Goal: Task Accomplishment & Management: Manage account settings

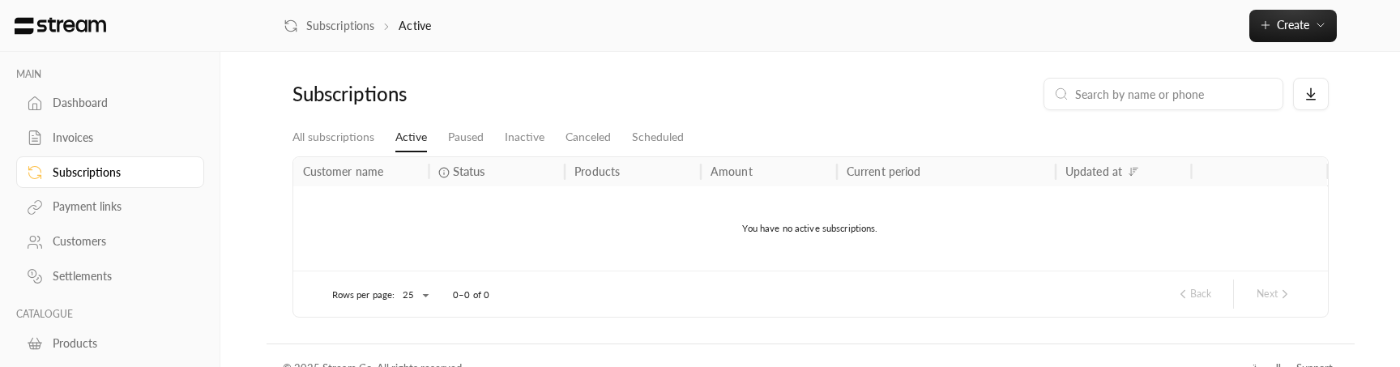
scroll to position [135, 0]
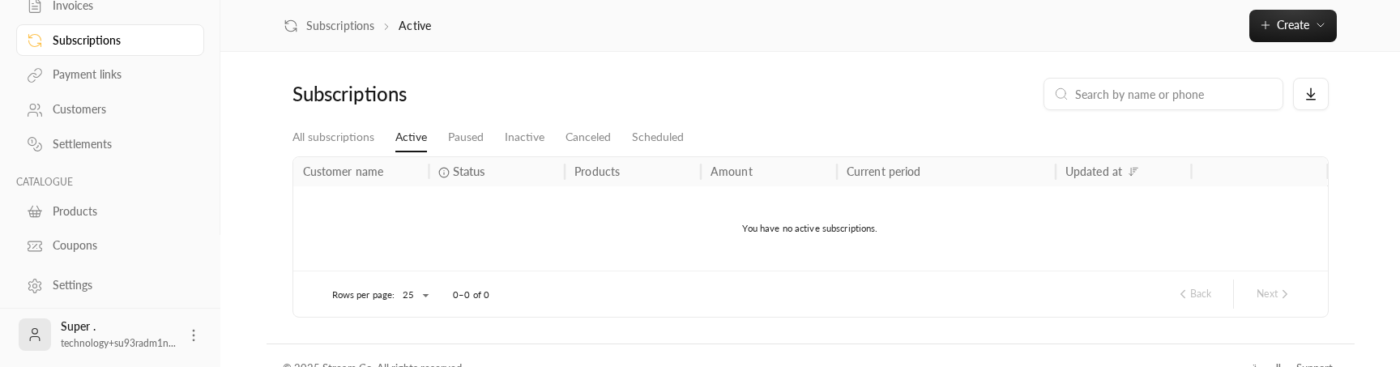
click at [194, 341] on icon at bounding box center [193, 335] width 16 height 16
click at [179, 343] on li "Logout" at bounding box center [168, 335] width 59 height 26
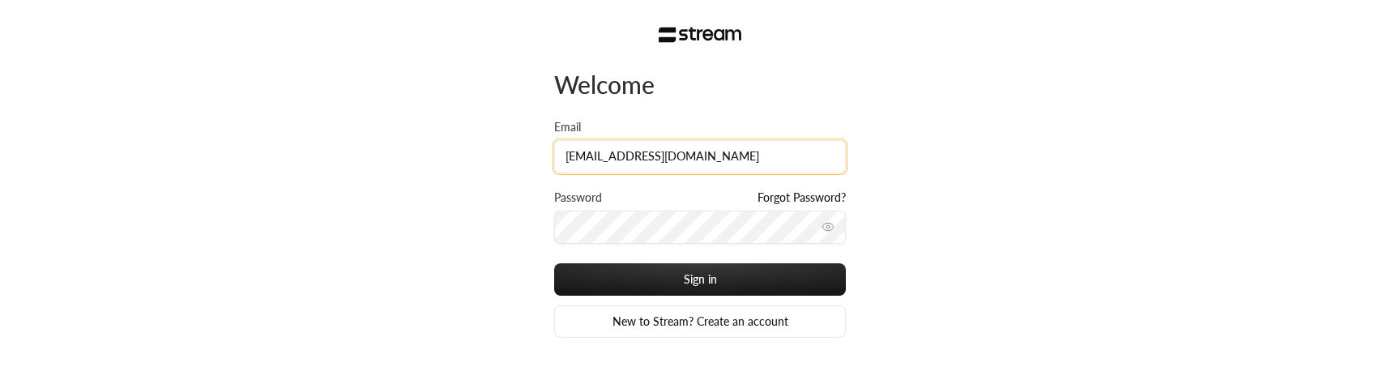
click at [828, 159] on input "[EMAIL_ADDRESS][DOMAIN_NAME]" at bounding box center [700, 156] width 292 height 33
paste input "lriyadaheducational"
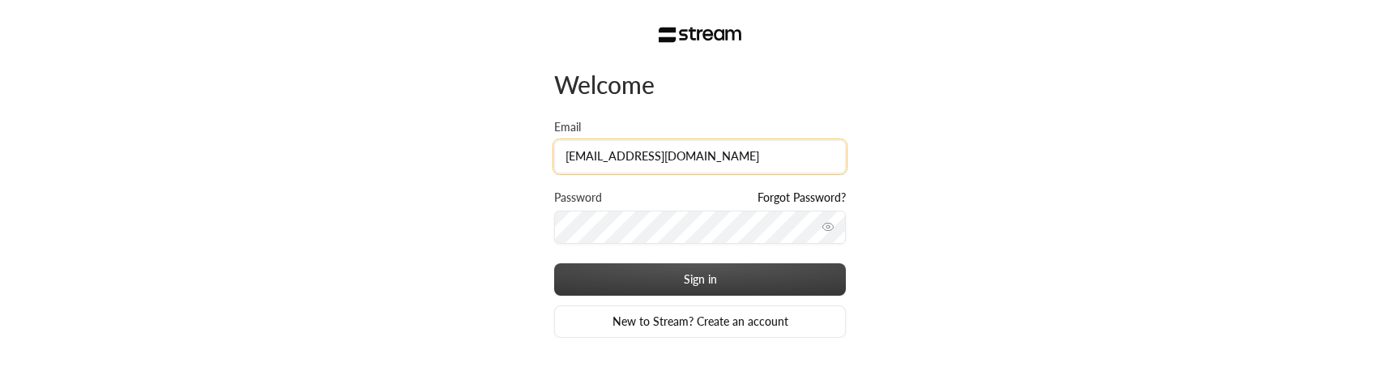
type input "[EMAIL_ADDRESS][DOMAIN_NAME]"
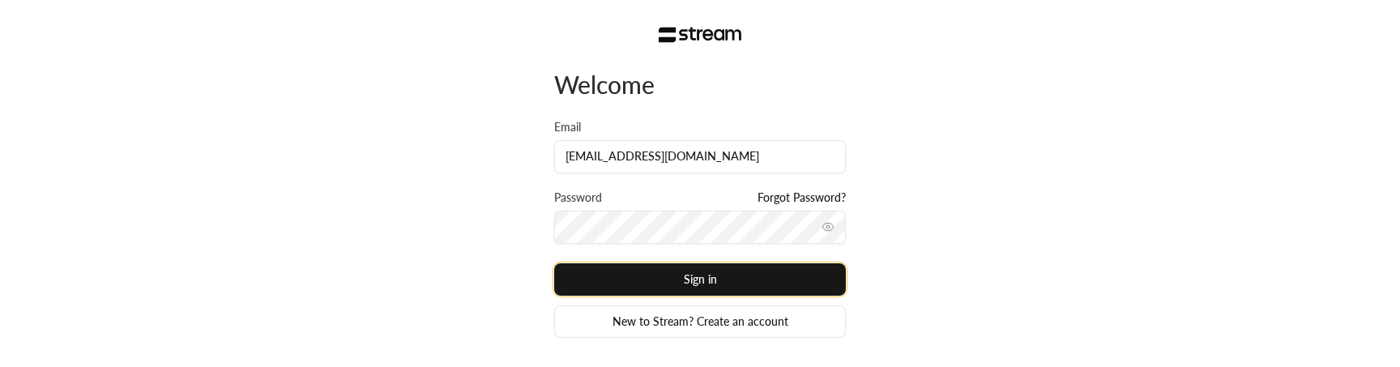
scroll to position [0, 0]
click at [766, 275] on button "Sign in" at bounding box center [700, 279] width 292 height 32
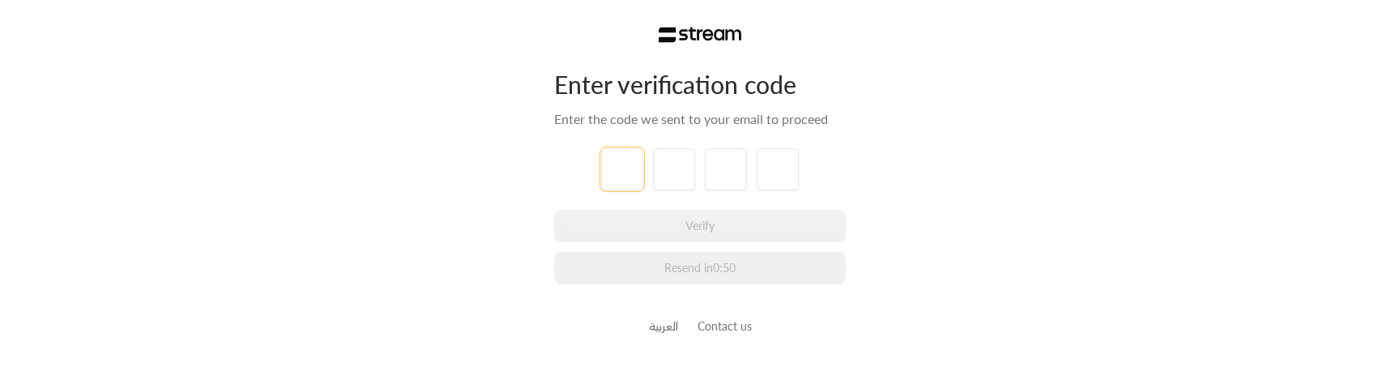
paste input "0"
type input "0"
type input "9"
type input "1"
type input "3"
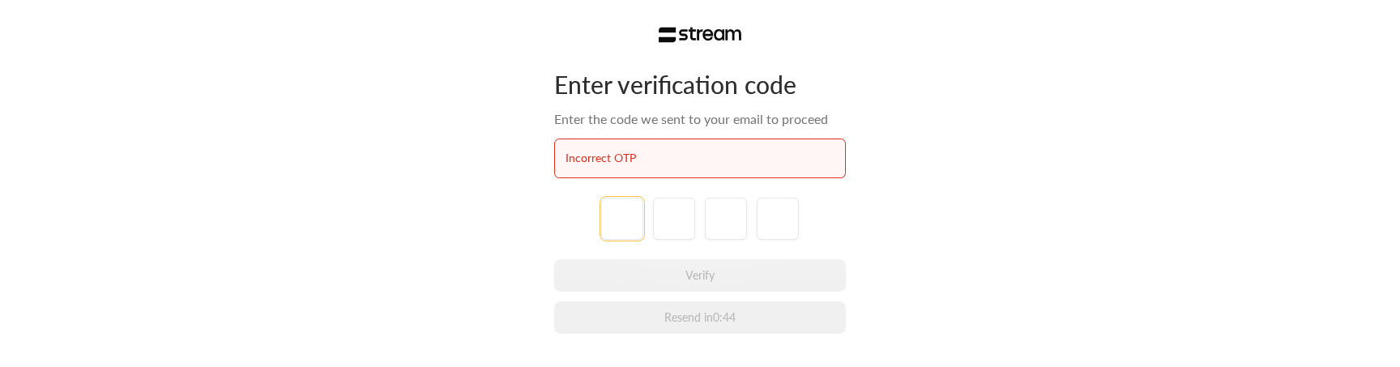
click at [620, 233] on input "tel" at bounding box center [622, 219] width 42 height 42
paste input "6"
type input "6"
type input "9"
type input "8"
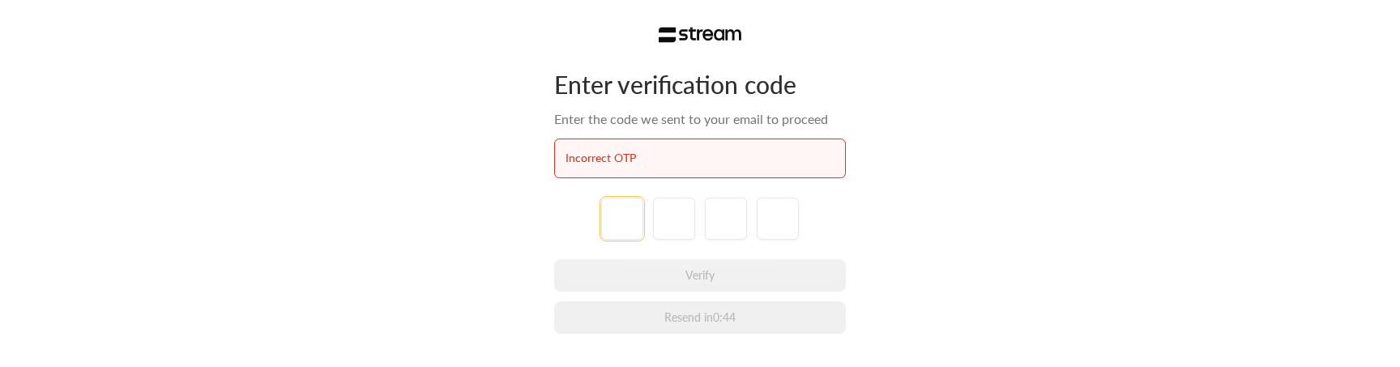
type input "8"
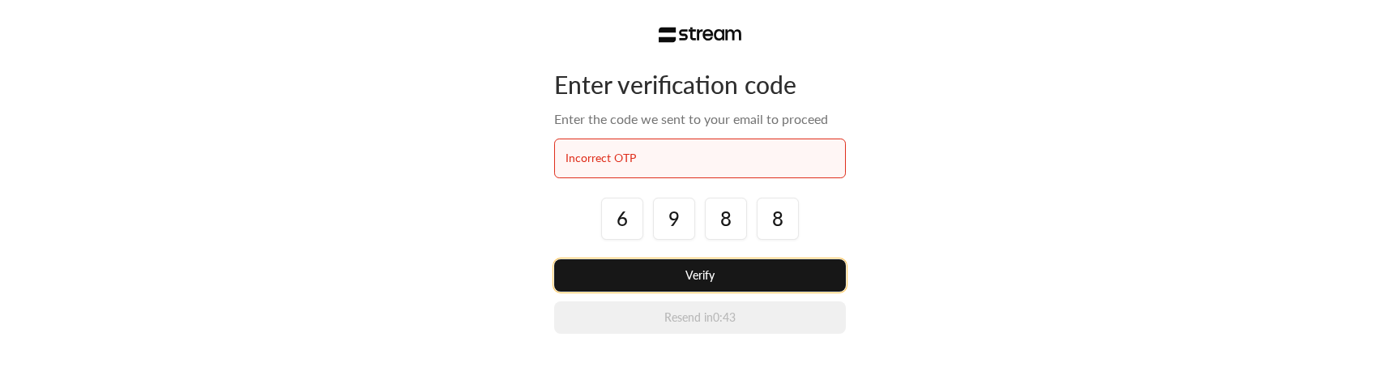
click at [655, 275] on button "Verify" at bounding box center [700, 275] width 292 height 32
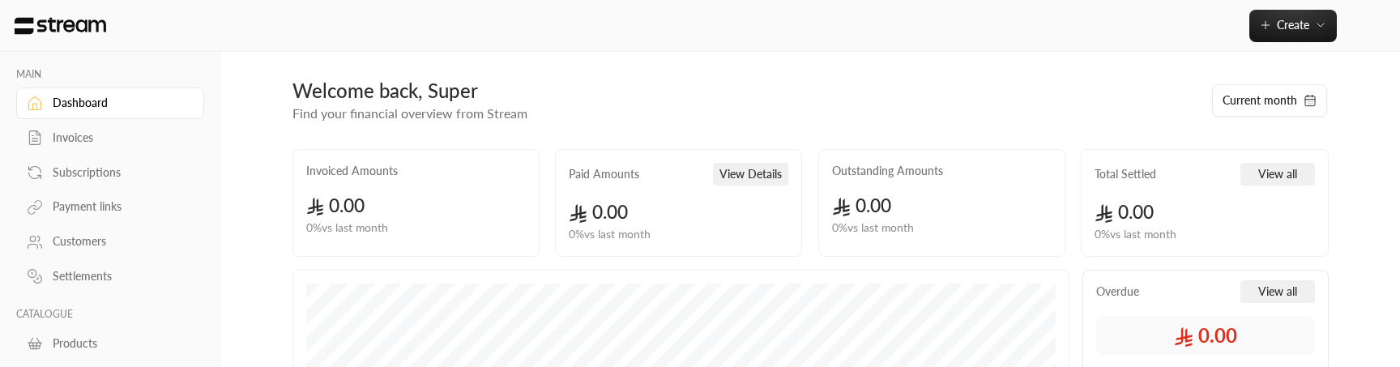
click at [88, 145] on div "Invoices" at bounding box center [118, 138] width 131 height 16
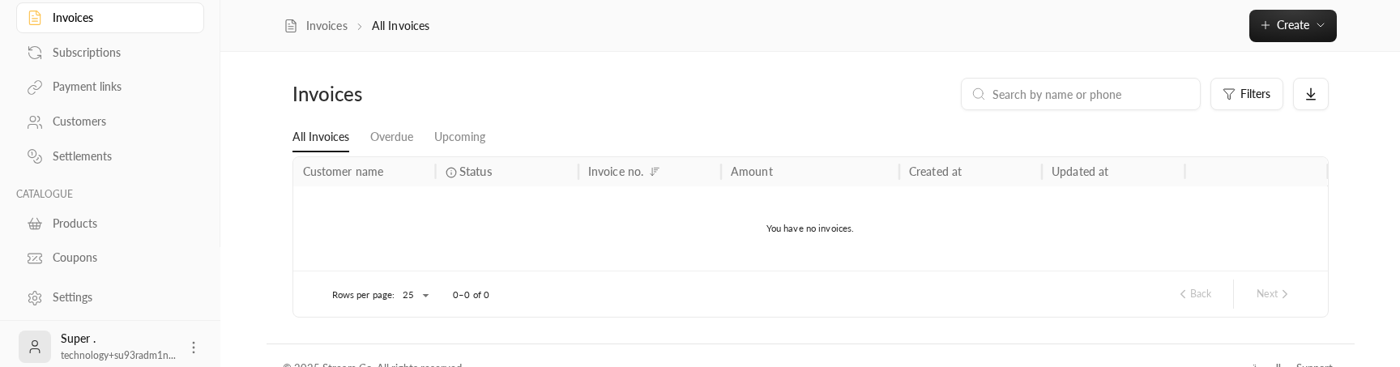
scroll to position [135, 0]
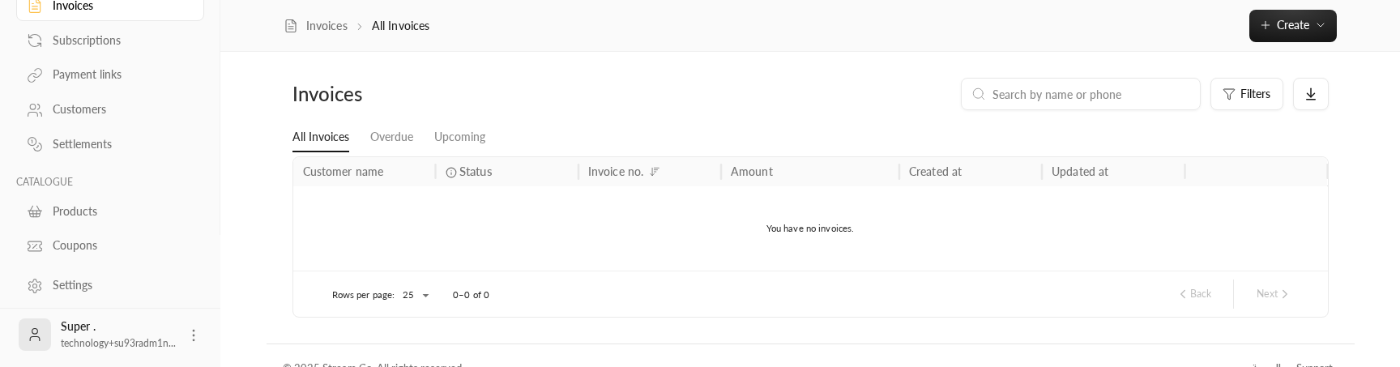
click at [87, 109] on div "Customers" at bounding box center [118, 109] width 131 height 16
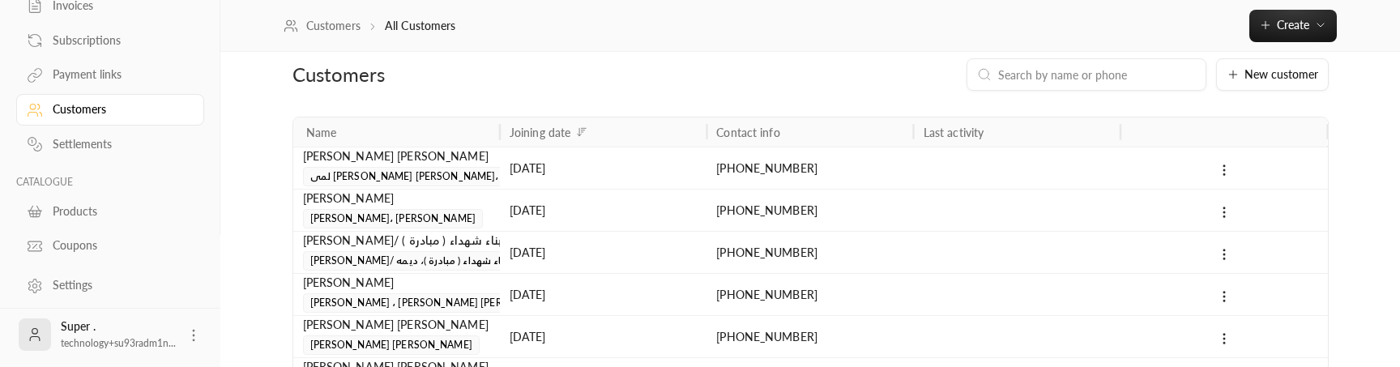
scroll to position [29, 0]
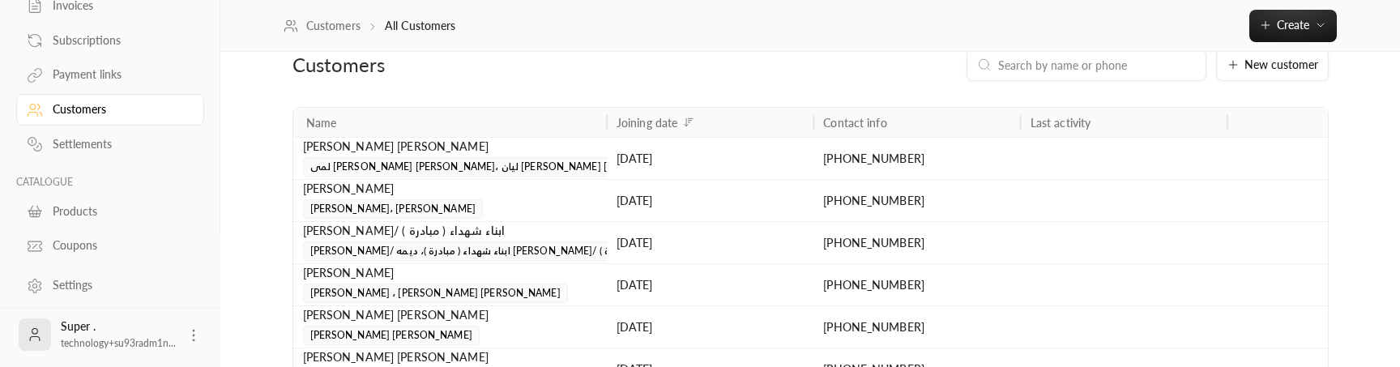
drag, startPoint x: 502, startPoint y: 124, endPoint x: 609, endPoint y: 164, distance: 114.3
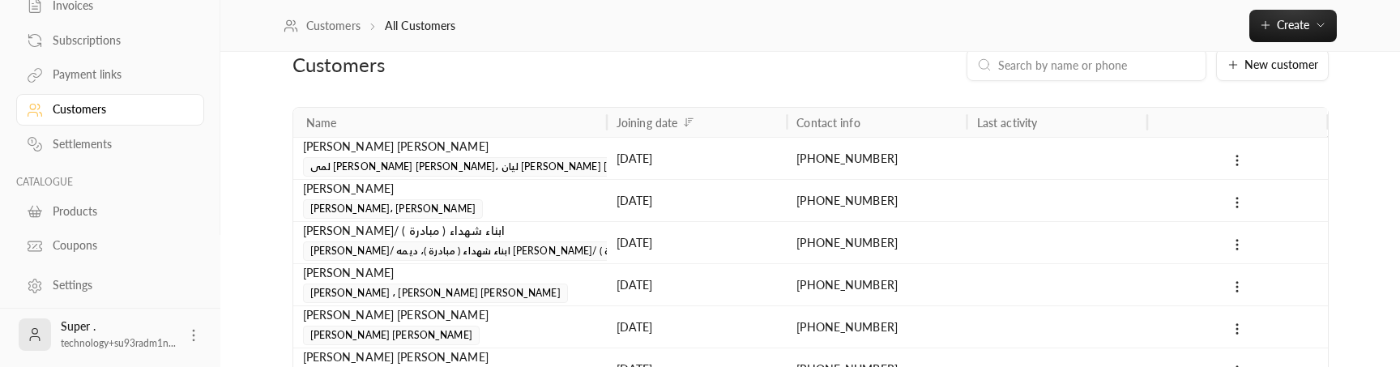
click at [548, 169] on span "لمى [PERSON_NAME] [PERSON_NAME]، ليان [PERSON_NAME] [PERSON_NAME]" at bounding box center [497, 166] width 388 height 19
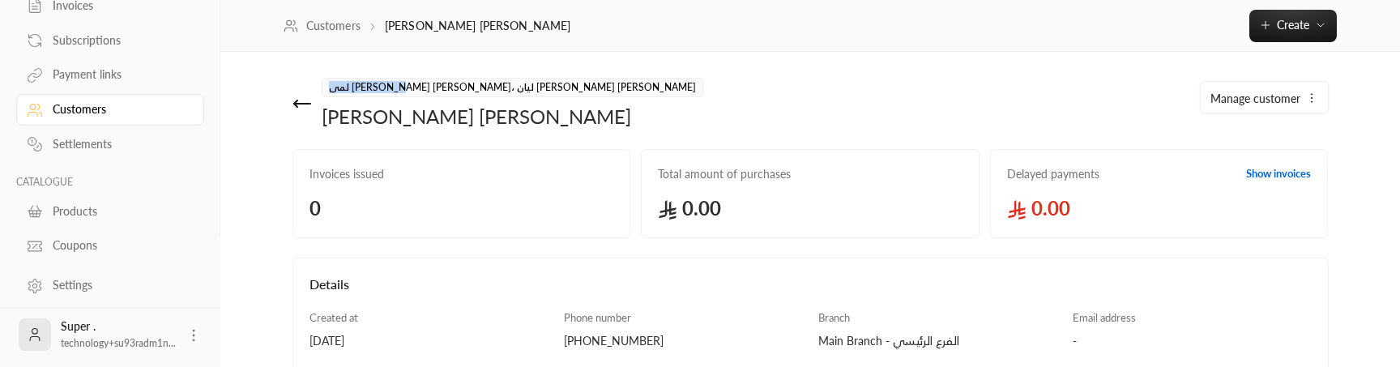
drag, startPoint x: 510, startPoint y: 91, endPoint x: 626, endPoint y: 92, distance: 115.8
click at [626, 92] on div "لمى [PERSON_NAME] [PERSON_NAME]، ليان [PERSON_NAME] [PERSON_NAME] [PERSON_NAME]" at bounding box center [547, 104] width 526 height 52
copy span "لمى [PERSON_NAME]"
click at [301, 106] on icon at bounding box center [301, 103] width 19 height 19
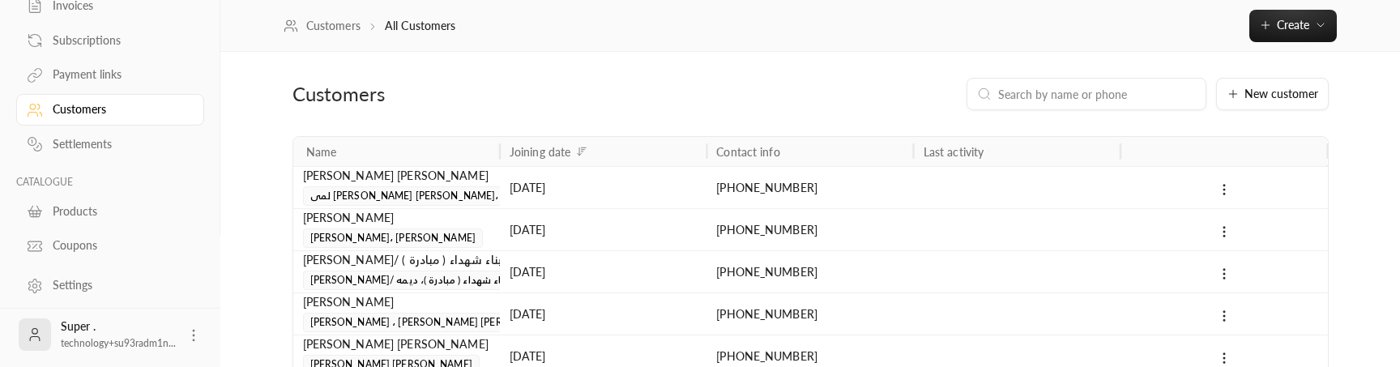
click at [1021, 93] on input at bounding box center [1097, 94] width 198 height 18
paste input "لمى [PERSON_NAME]"
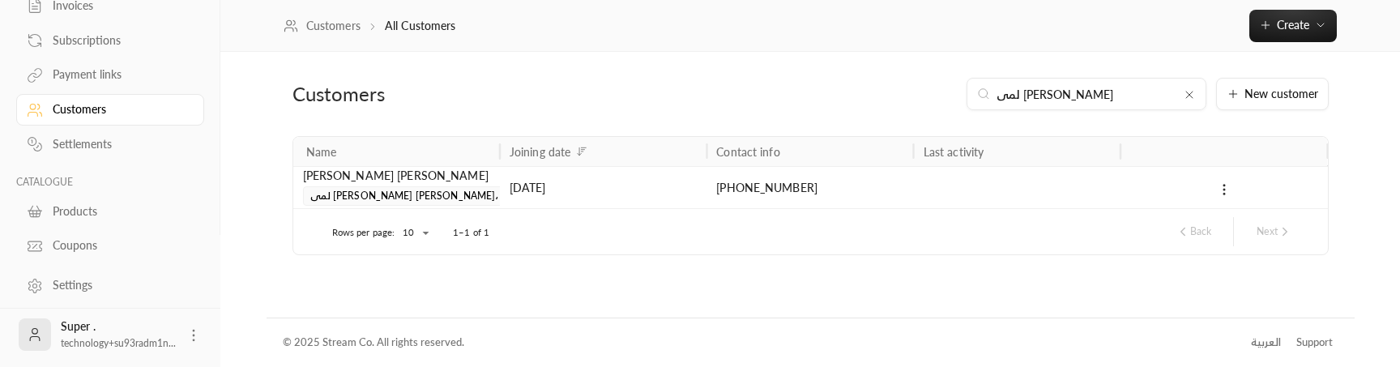
type input "لمى [PERSON_NAME]"
click at [473, 195] on span "لمى [PERSON_NAME] [PERSON_NAME]، ليان [PERSON_NAME] [PERSON_NAME]" at bounding box center [497, 195] width 388 height 19
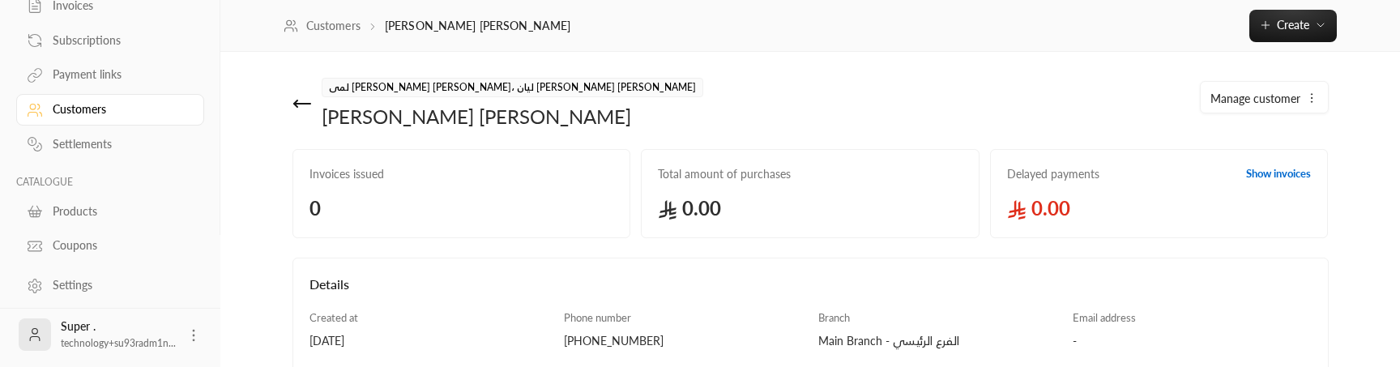
click at [302, 101] on icon at bounding box center [301, 103] width 19 height 19
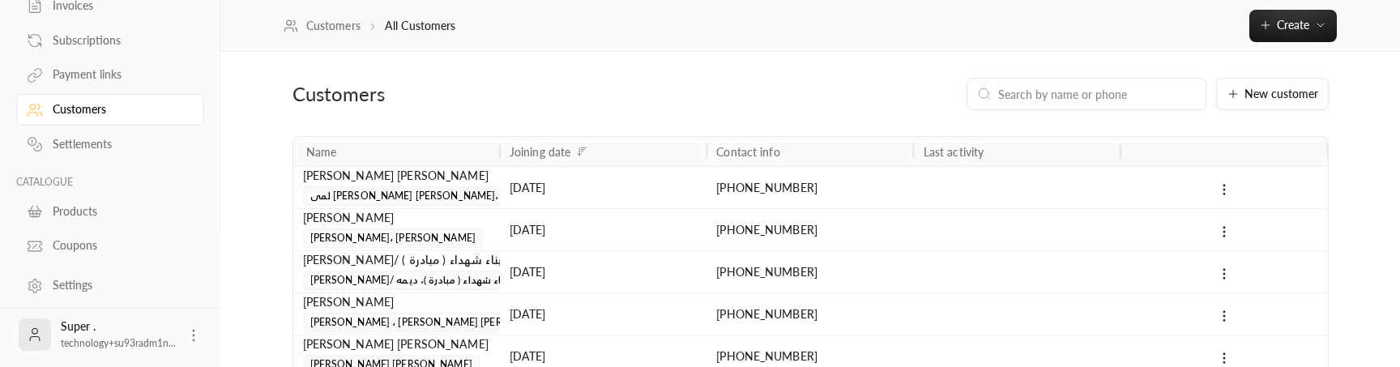
click at [447, 198] on span "لمى [PERSON_NAME] [PERSON_NAME]، ليان [PERSON_NAME] [PERSON_NAME]" at bounding box center [497, 195] width 388 height 19
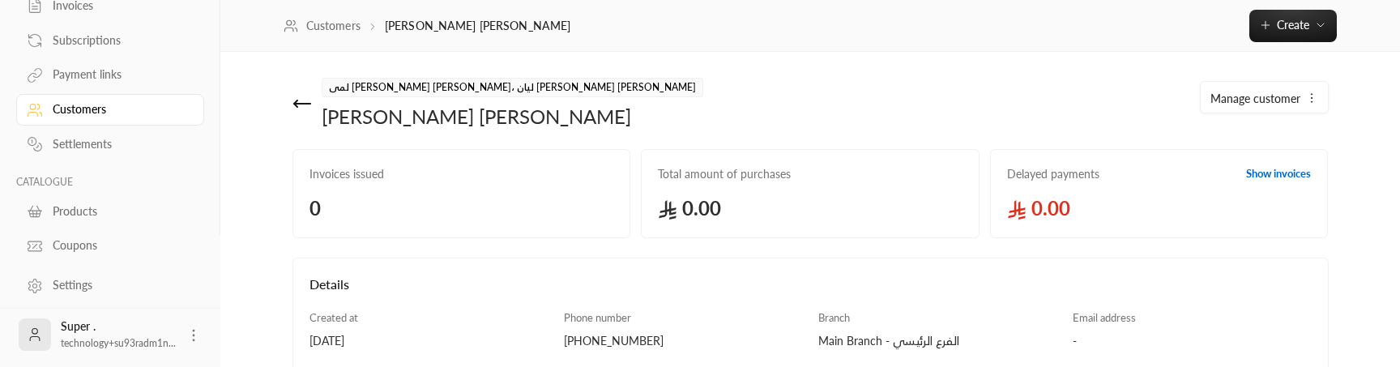
click at [541, 122] on div "[PERSON_NAME] [PERSON_NAME]" at bounding box center [513, 117] width 382 height 26
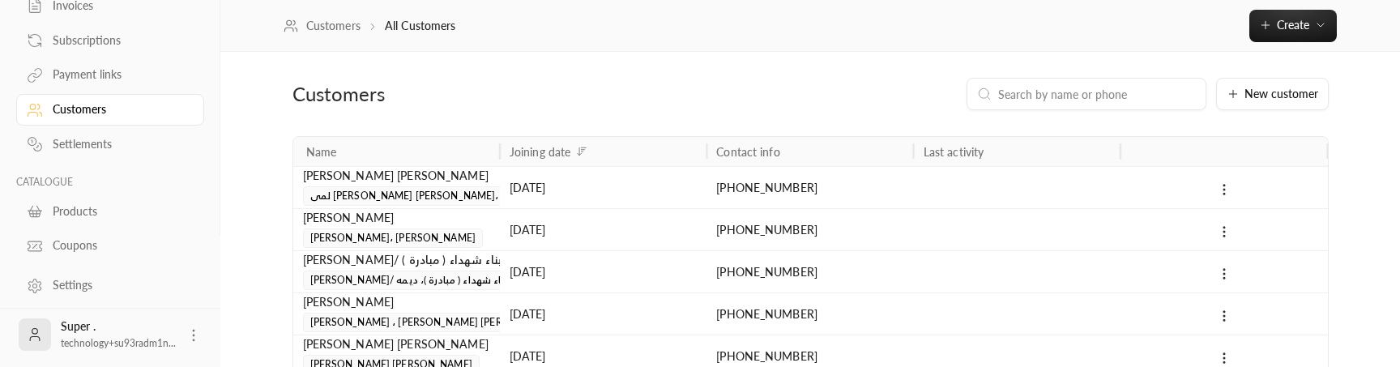
click at [578, 196] on div "[DATE]" at bounding box center [603, 187] width 187 height 41
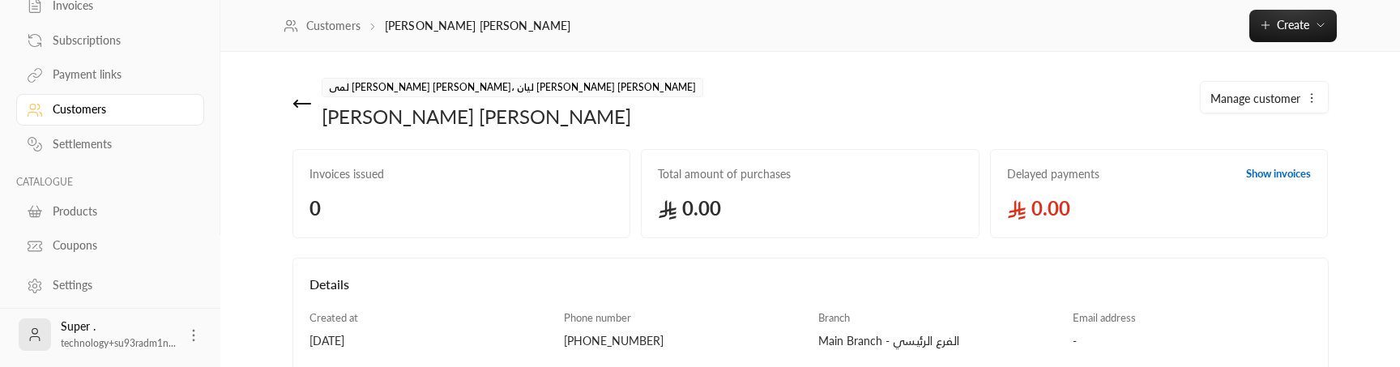
click at [1261, 95] on span "Manage customer" at bounding box center [1255, 98] width 90 height 17
click at [1234, 148] on span "Edit" at bounding box center [1228, 145] width 19 height 13
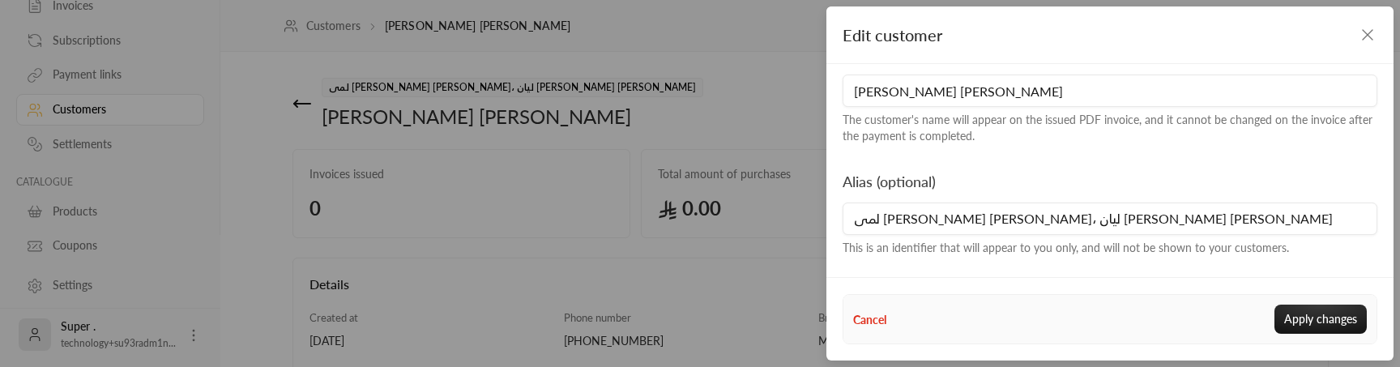
scroll to position [160, 0]
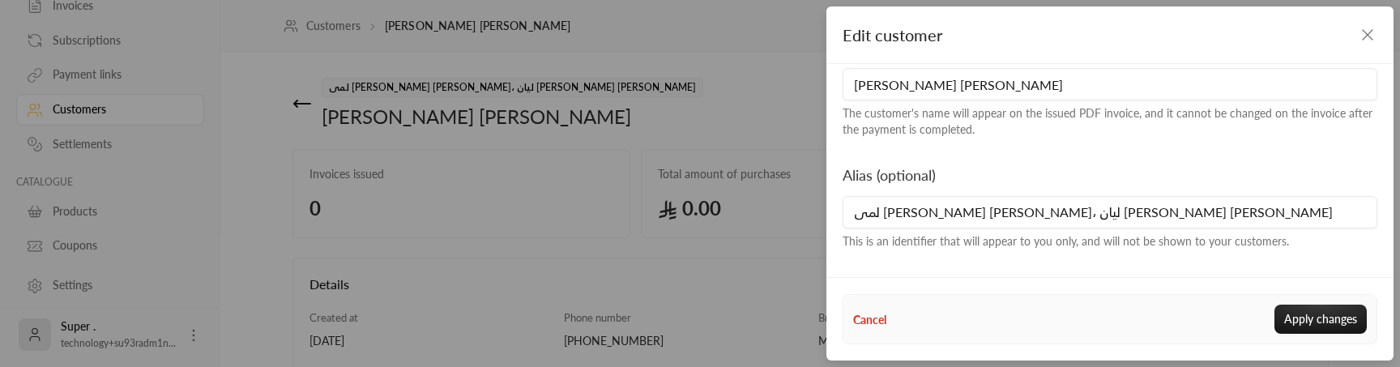
click at [1025, 217] on input "لمى [PERSON_NAME] [PERSON_NAME]، ليان [PERSON_NAME] [PERSON_NAME]" at bounding box center [1109, 212] width 535 height 32
type input "لمى [PERSON_NAME] [PERSON_NAME]، ليان [PERSON_NAME] [PERSON_NAME]"
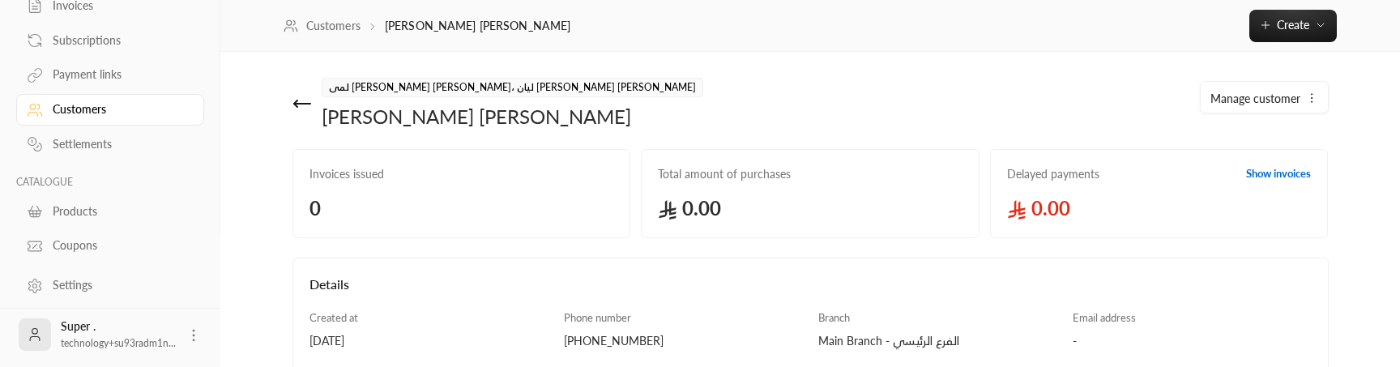
scroll to position [18, 0]
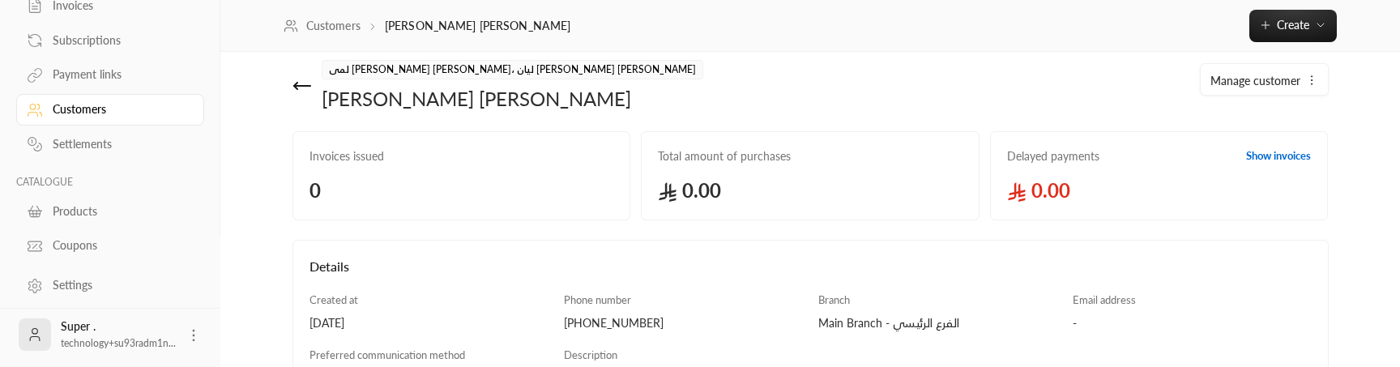
click at [298, 86] on icon at bounding box center [302, 86] width 16 height 0
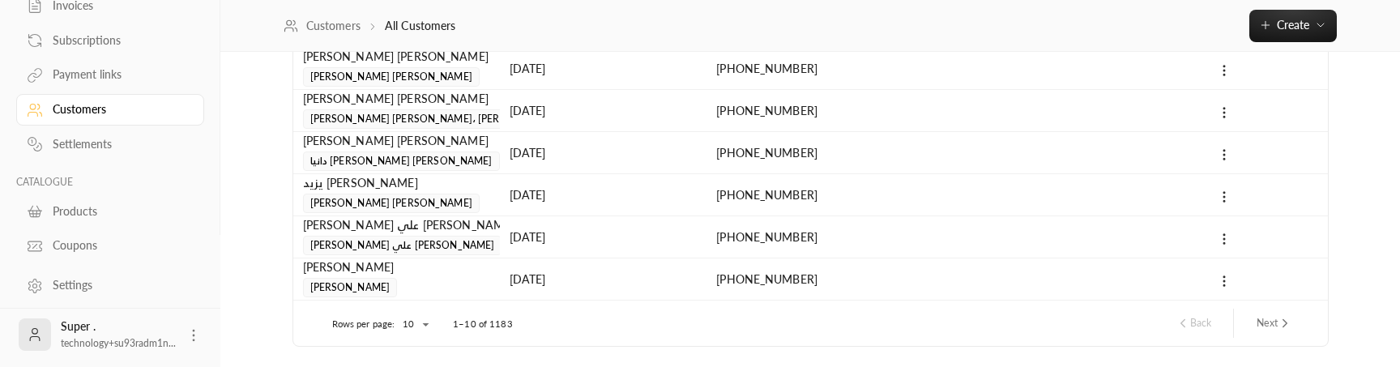
scroll to position [343, 0]
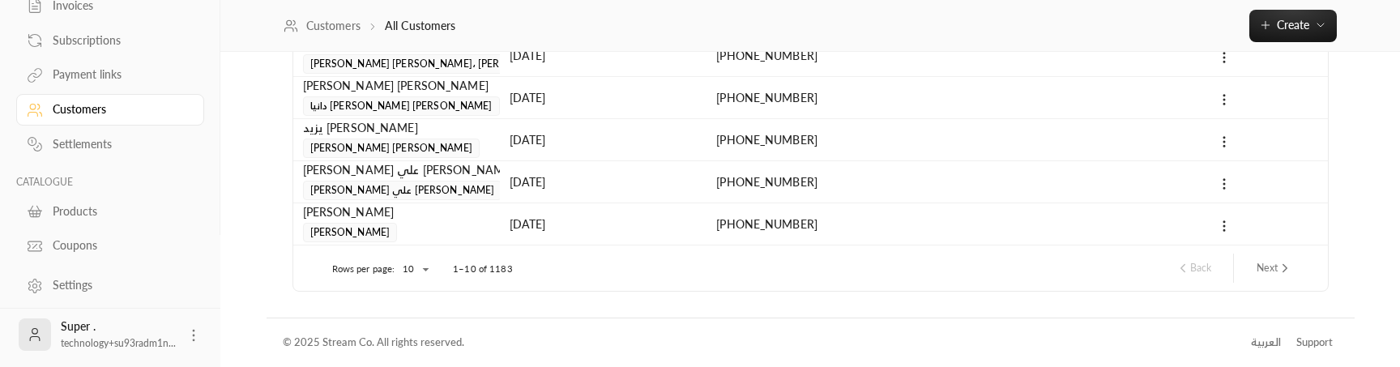
click at [1282, 276] on button "Next" at bounding box center [1274, 268] width 49 height 28
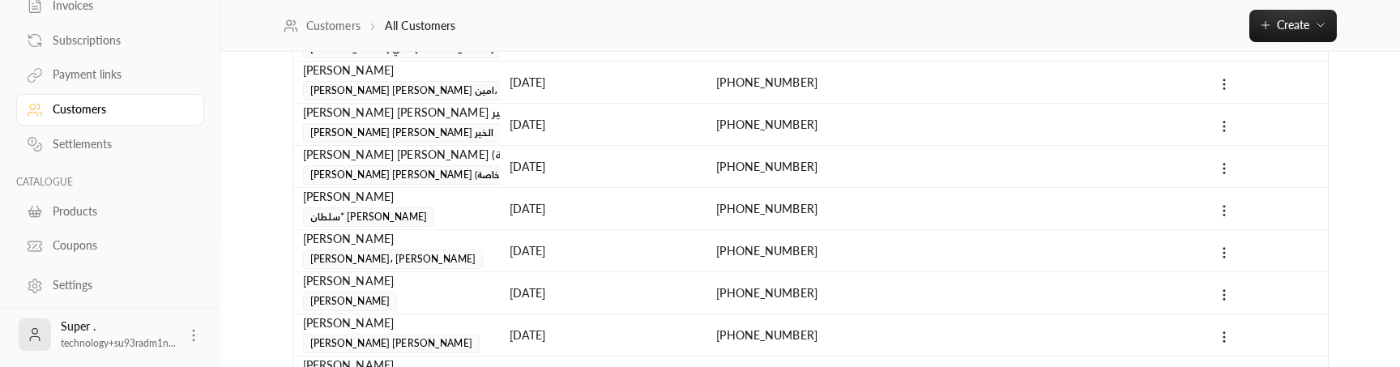
scroll to position [0, 0]
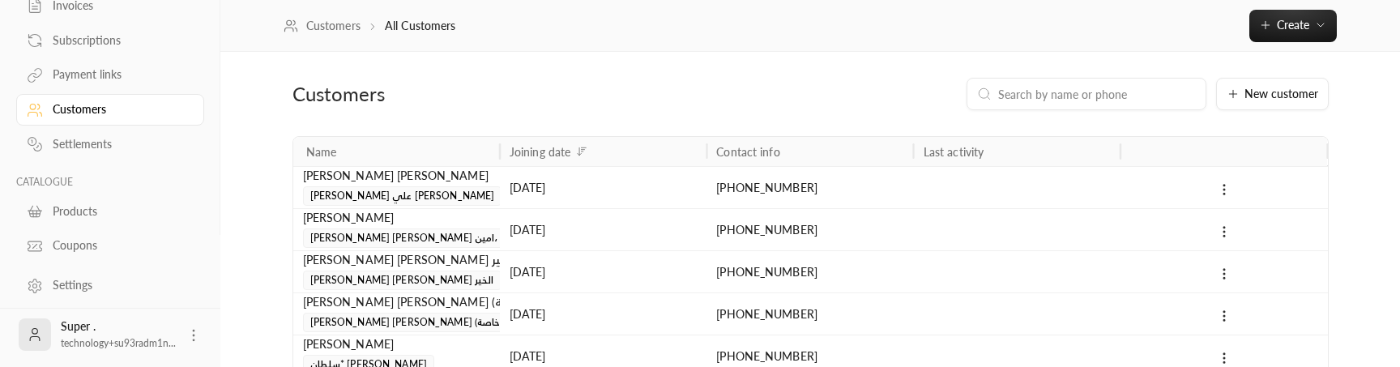
click at [108, 288] on div "Settings" at bounding box center [118, 285] width 131 height 16
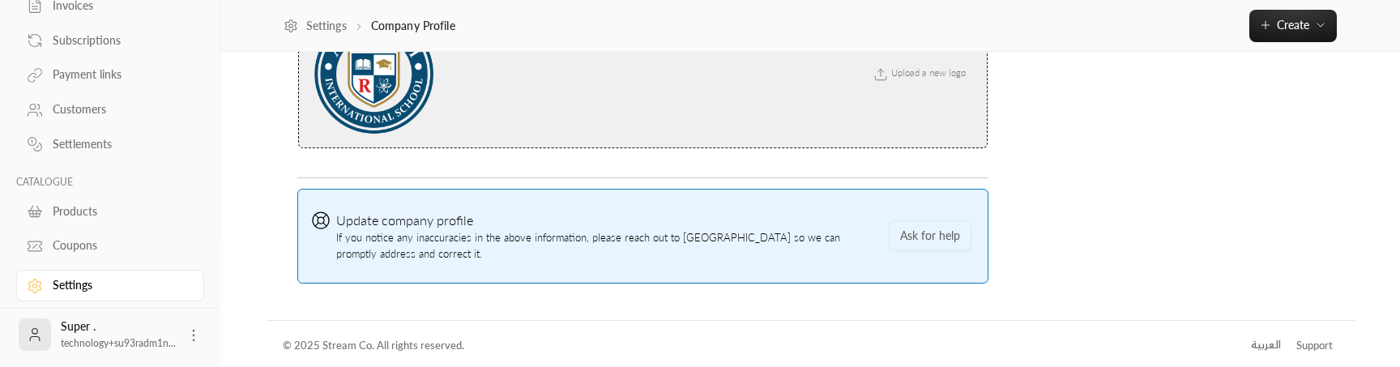
scroll to position [394, 0]
click at [91, 110] on div "Customers" at bounding box center [118, 109] width 131 height 16
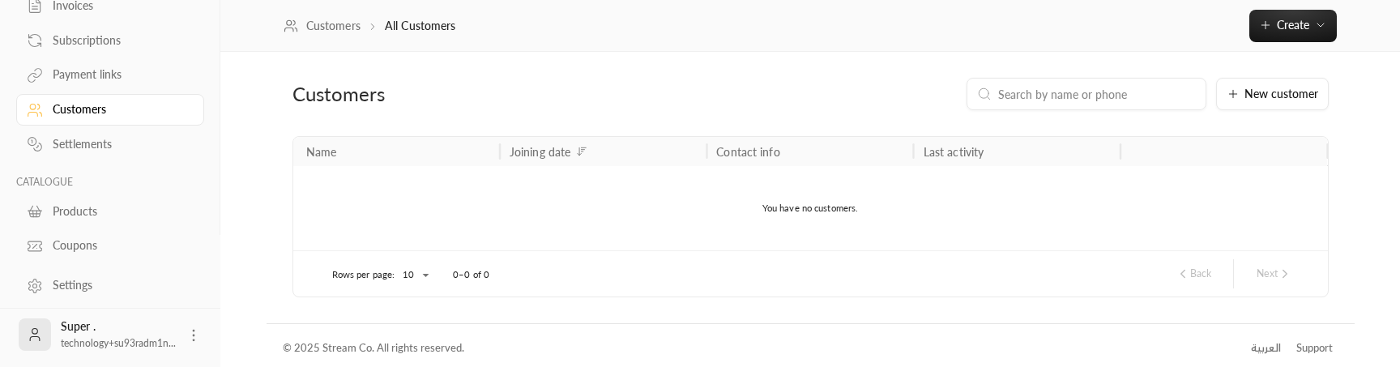
click at [91, 110] on div "Customers" at bounding box center [118, 109] width 131 height 16
click at [194, 342] on icon at bounding box center [193, 335] width 16 height 16
click at [172, 340] on li "Logout" at bounding box center [168, 335] width 59 height 26
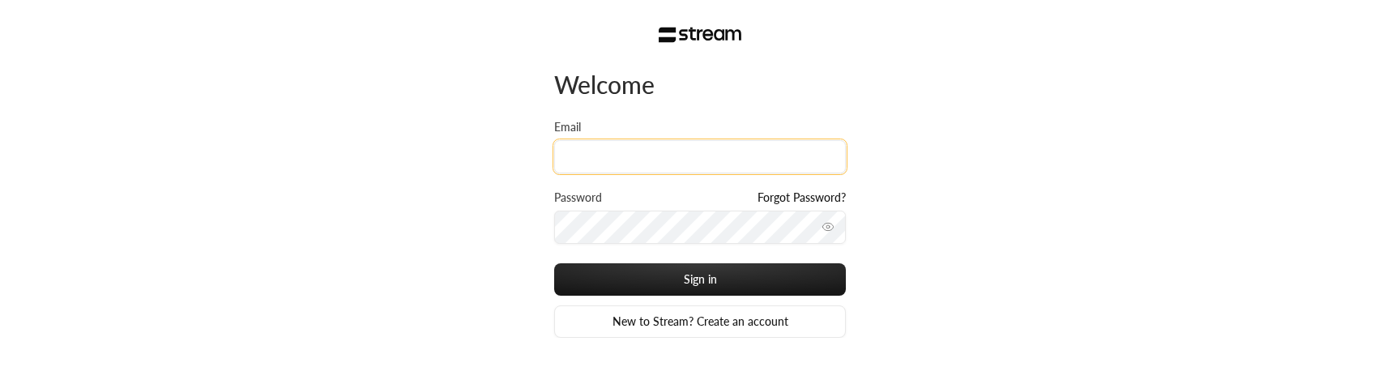
click at [737, 157] on input "Email" at bounding box center [700, 156] width 292 height 33
paste input "technology+su93radm1n_alriyadahmodelschool@streampay.sa"
type input "technology+su93radm1n_alriyadahmodelschool@streampay.sa"
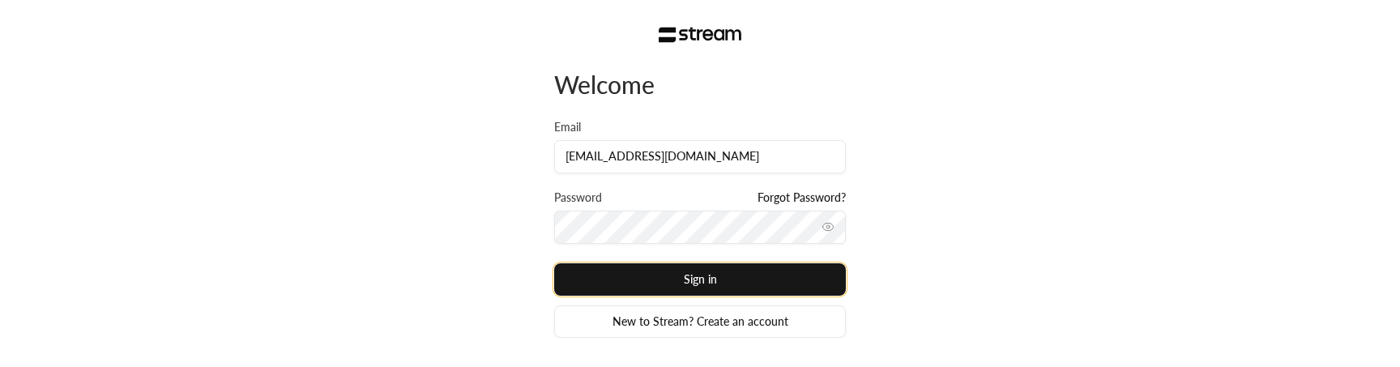
click at [744, 281] on button "Sign in" at bounding box center [700, 279] width 292 height 32
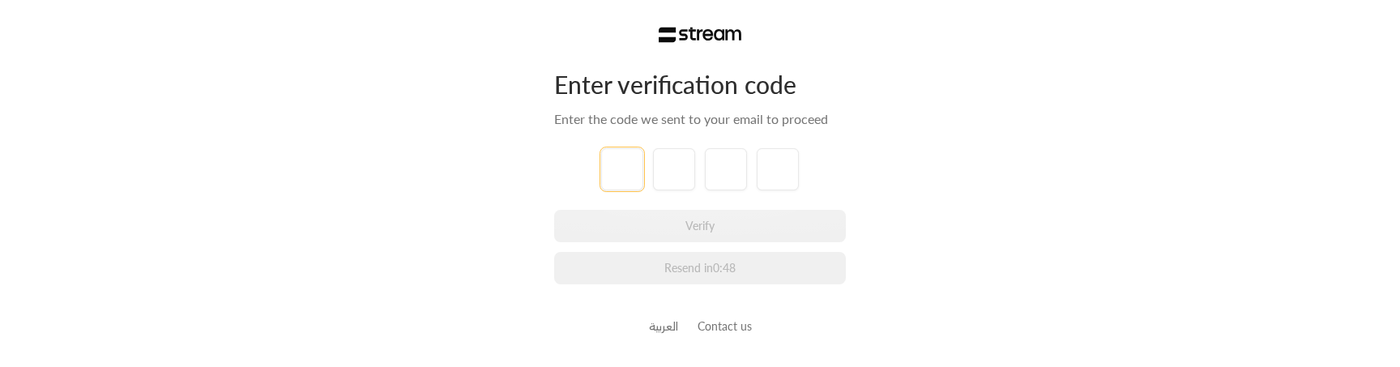
paste input "0"
type input "0"
type input "3"
type input "1"
type input "3"
